Goal: Find specific page/section: Find specific page/section

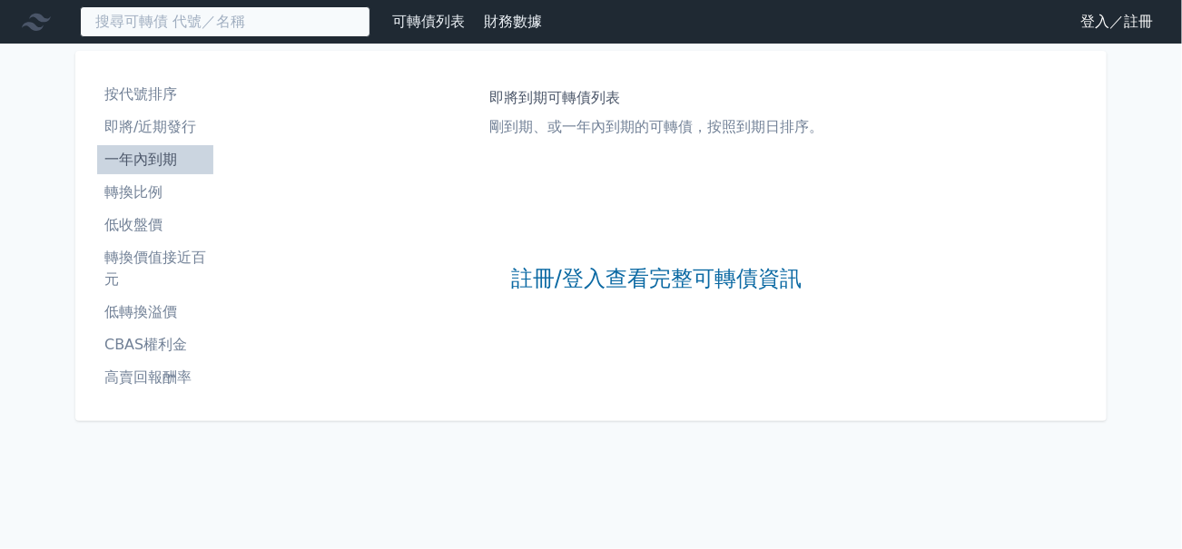
click at [257, 22] on input at bounding box center [225, 21] width 290 height 31
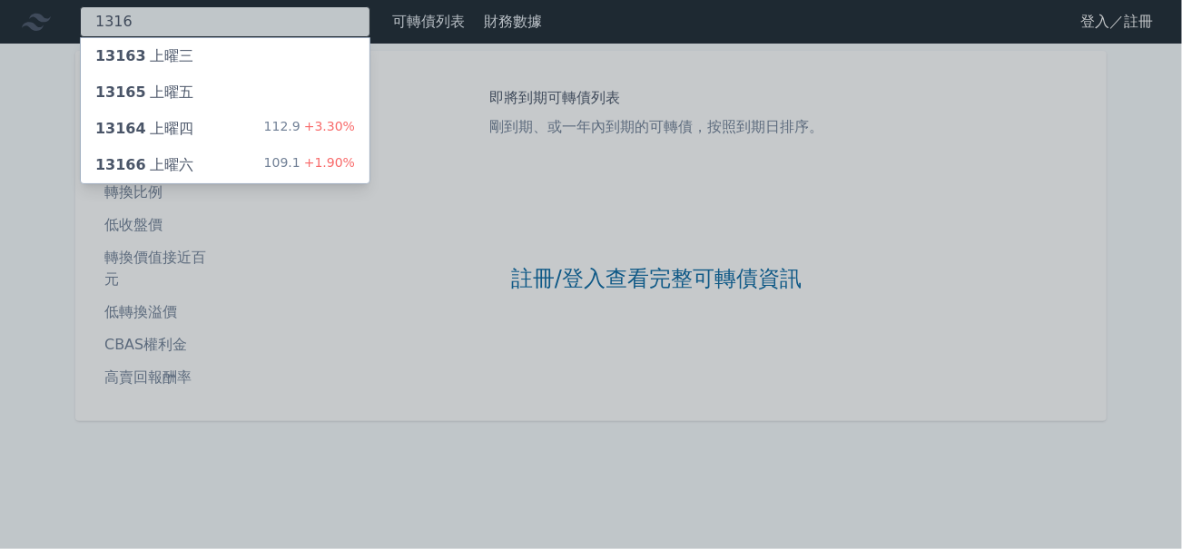
type input "1316"
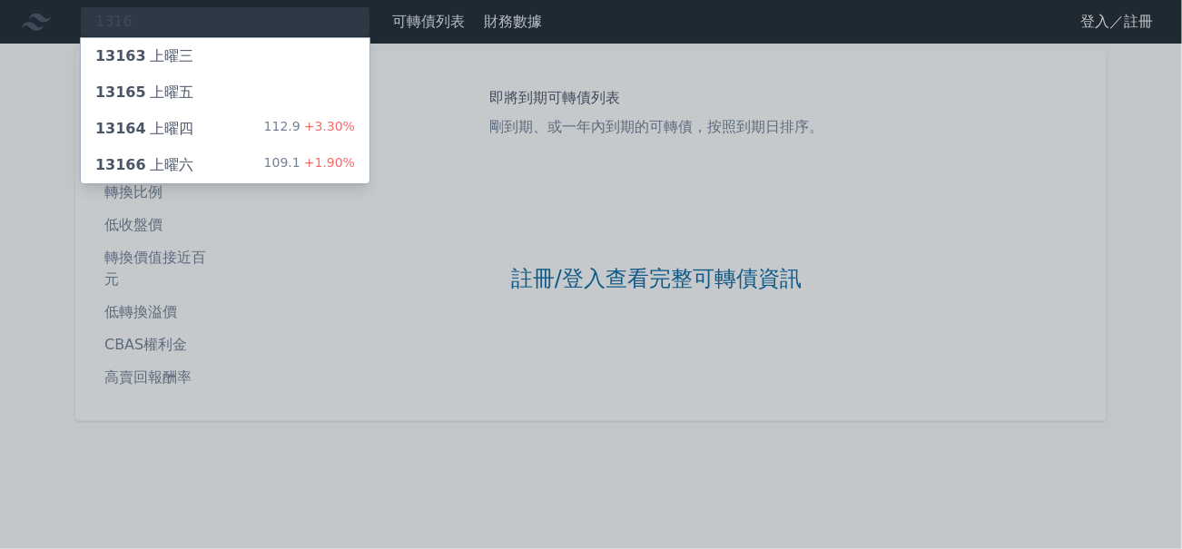
click at [159, 130] on div "13164 上曜四" at bounding box center [144, 129] width 98 height 22
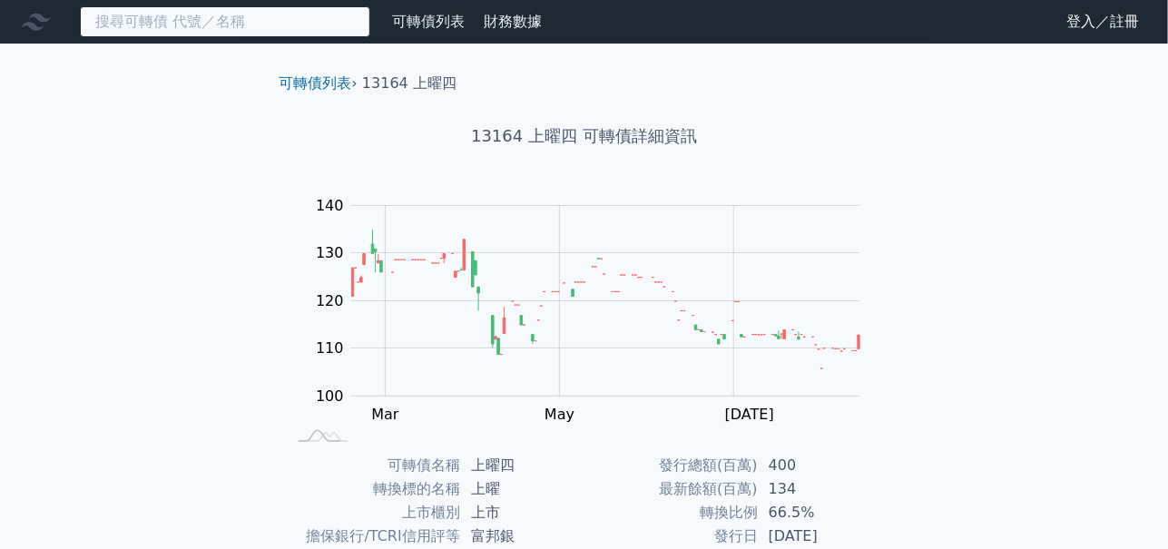
click at [273, 13] on input at bounding box center [225, 21] width 290 height 31
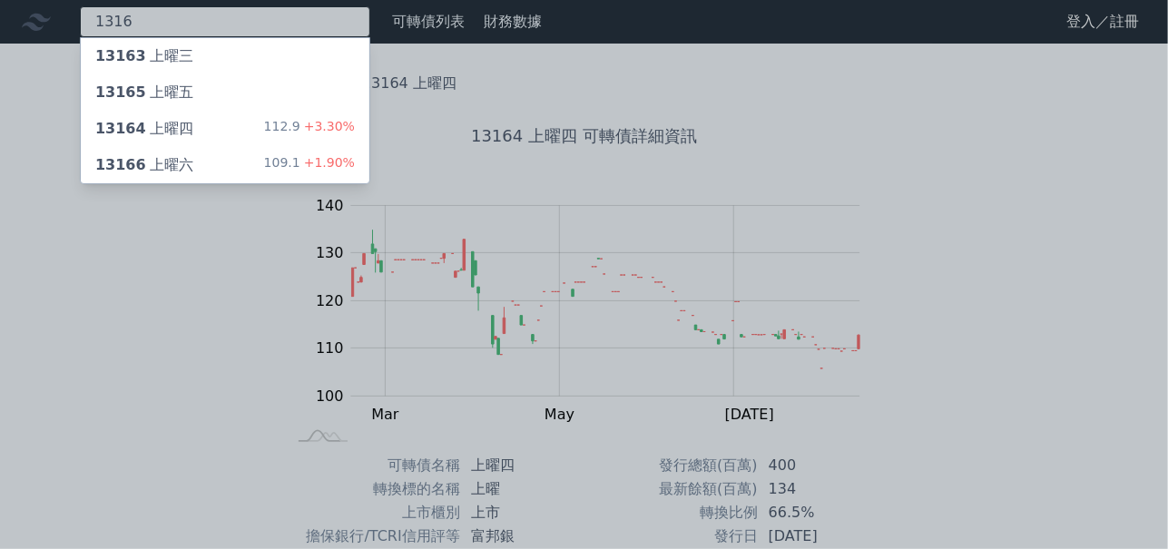
type input "1316"
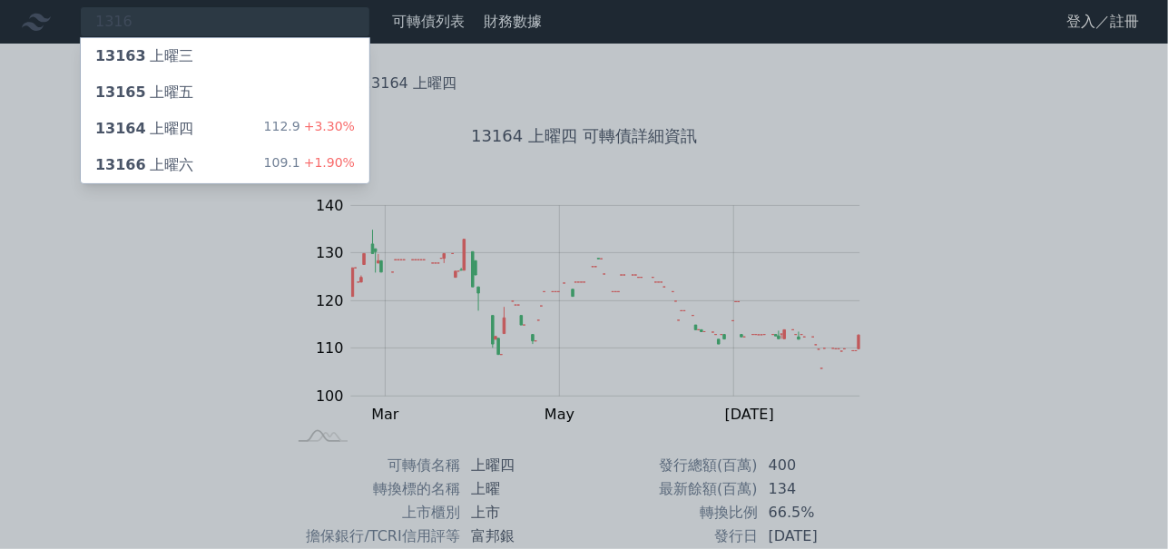
click at [122, 90] on span "13165" at bounding box center [120, 92] width 51 height 17
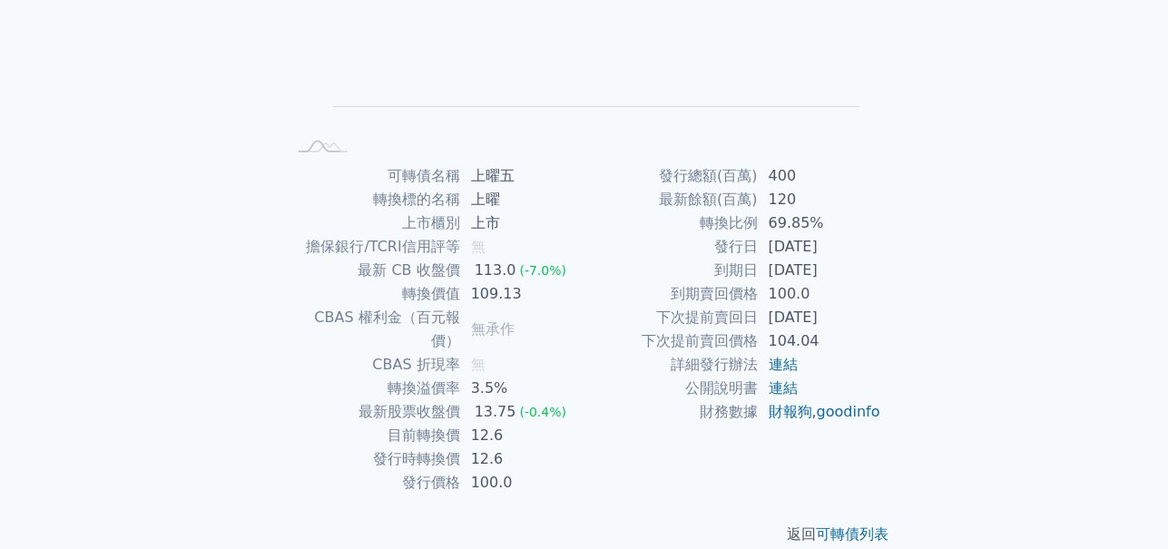
scroll to position [290, 0]
